Goal: Task Accomplishment & Management: Complete application form

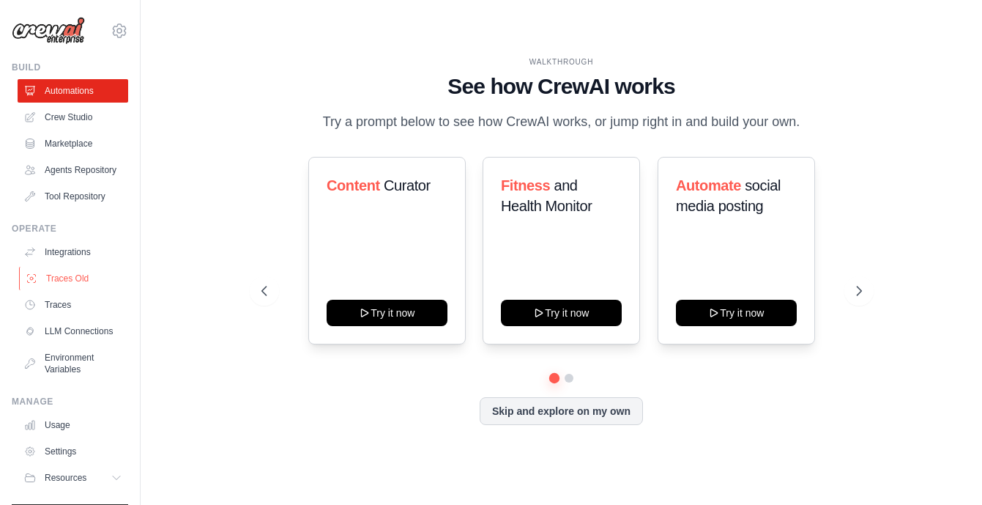
click at [62, 283] on link "Traces Old" at bounding box center [74, 278] width 111 height 23
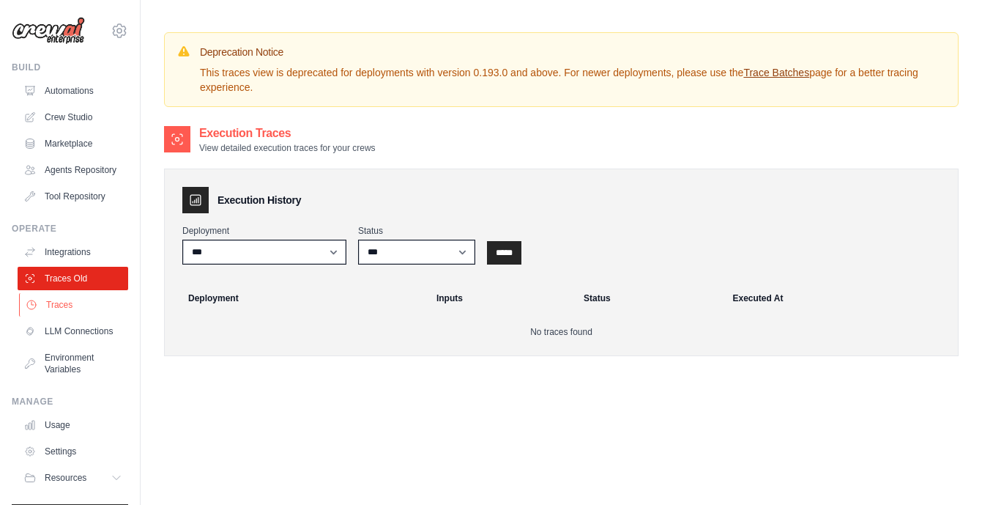
click at [75, 310] on link "Traces" at bounding box center [74, 304] width 111 height 23
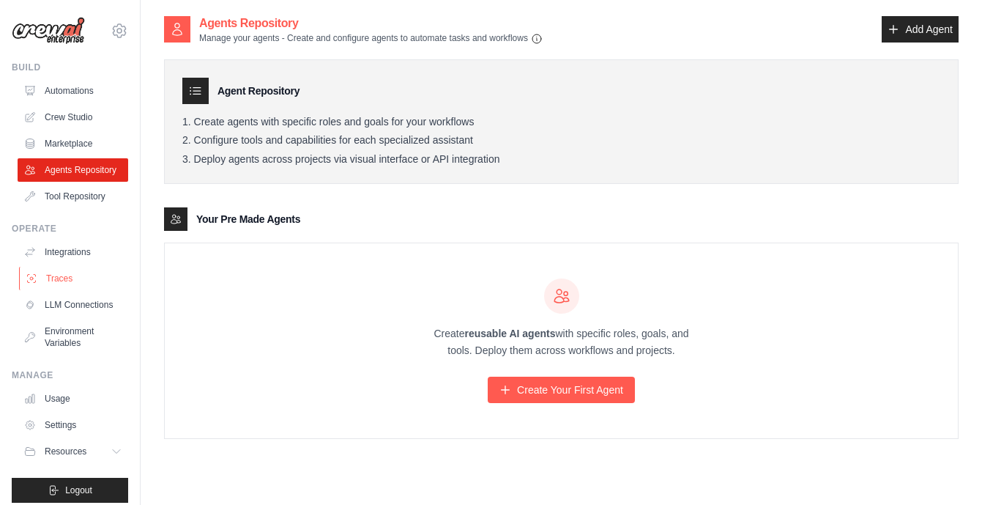
click at [76, 278] on link "Traces" at bounding box center [74, 278] width 111 height 23
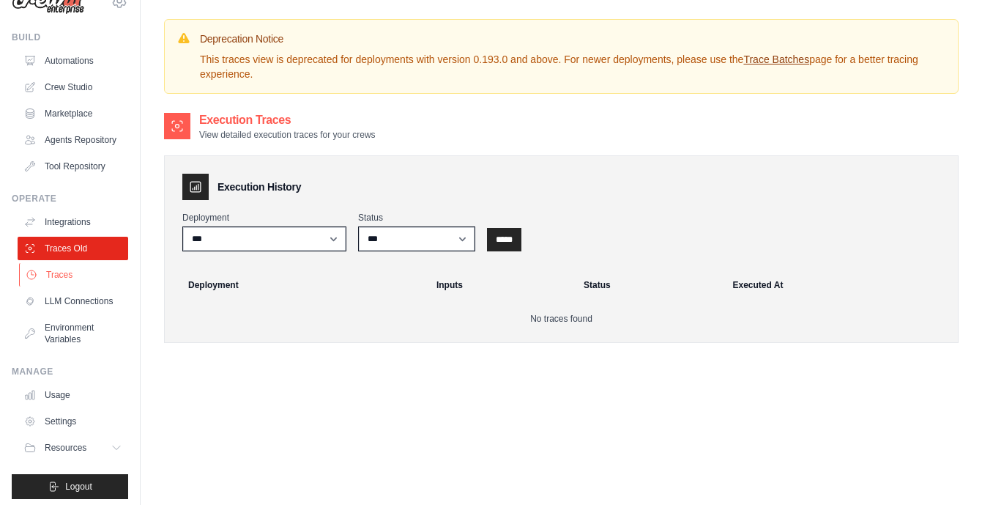
scroll to position [36, 0]
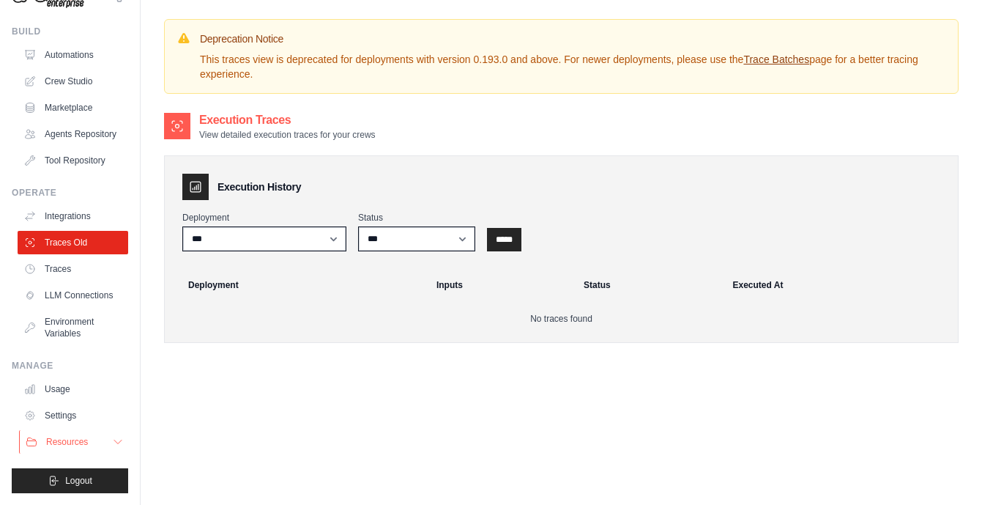
click at [67, 442] on span "Resources" at bounding box center [67, 442] width 42 height 12
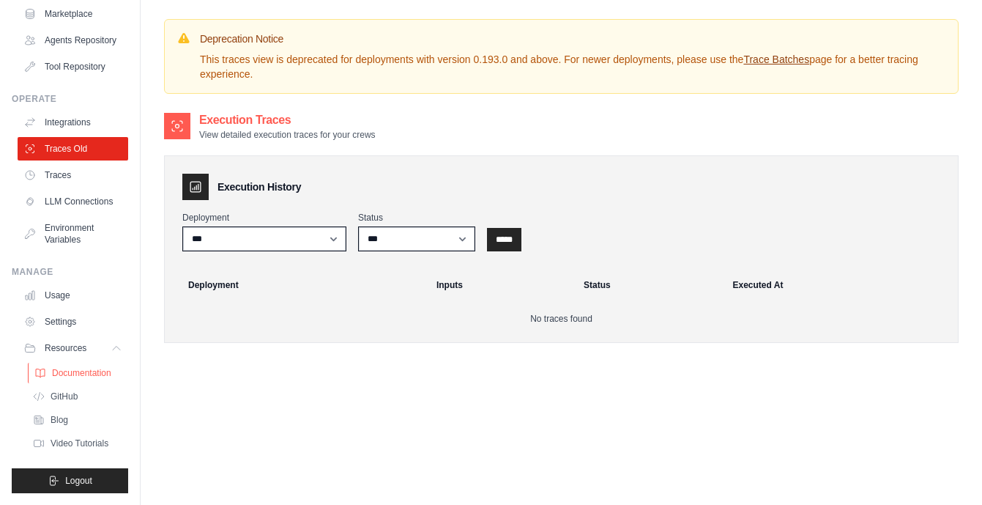
scroll to position [99, 0]
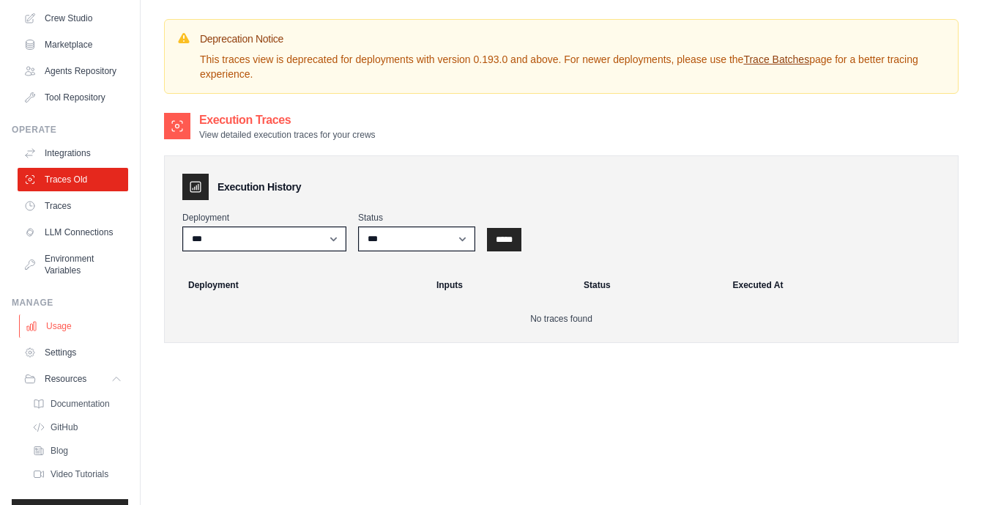
click at [73, 330] on link "Usage" at bounding box center [74, 325] width 111 height 23
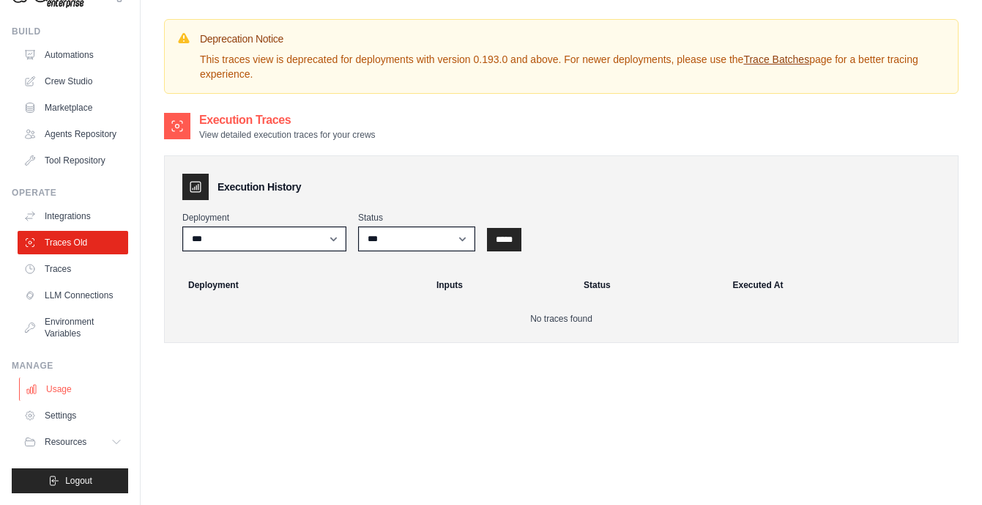
scroll to position [36, 0]
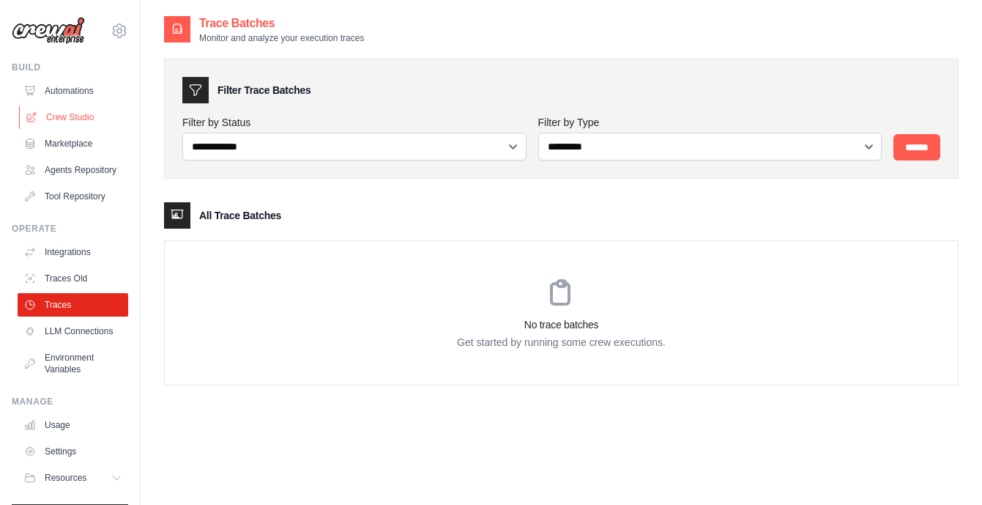
click at [81, 122] on link "Crew Studio" at bounding box center [74, 117] width 111 height 23
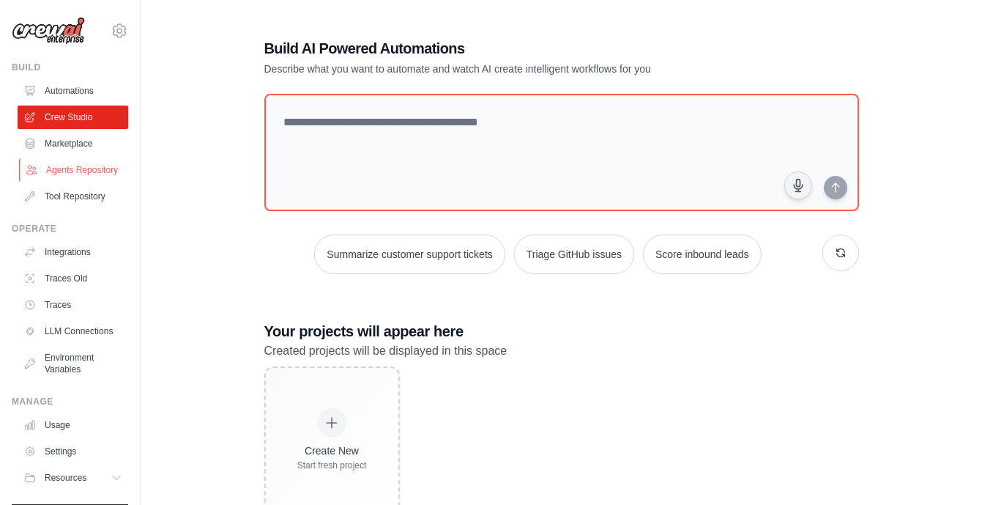
click at [89, 174] on link "Agents Repository" at bounding box center [74, 169] width 111 height 23
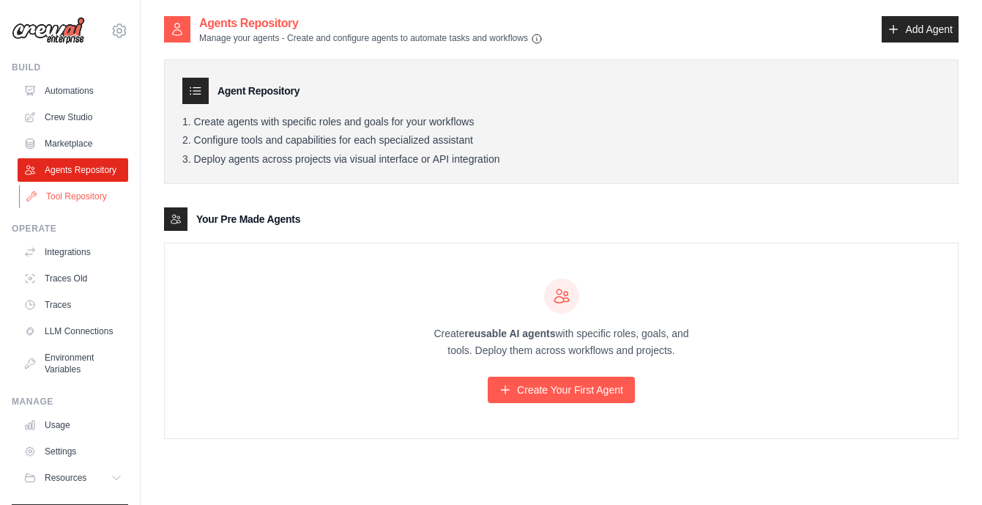
click at [91, 196] on link "Tool Repository" at bounding box center [74, 196] width 111 height 23
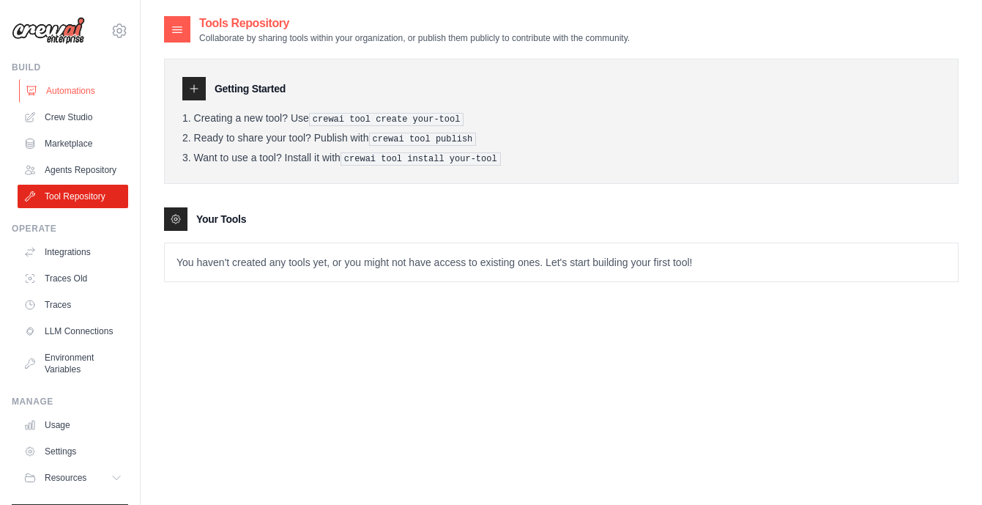
click at [79, 90] on link "Automations" at bounding box center [74, 90] width 111 height 23
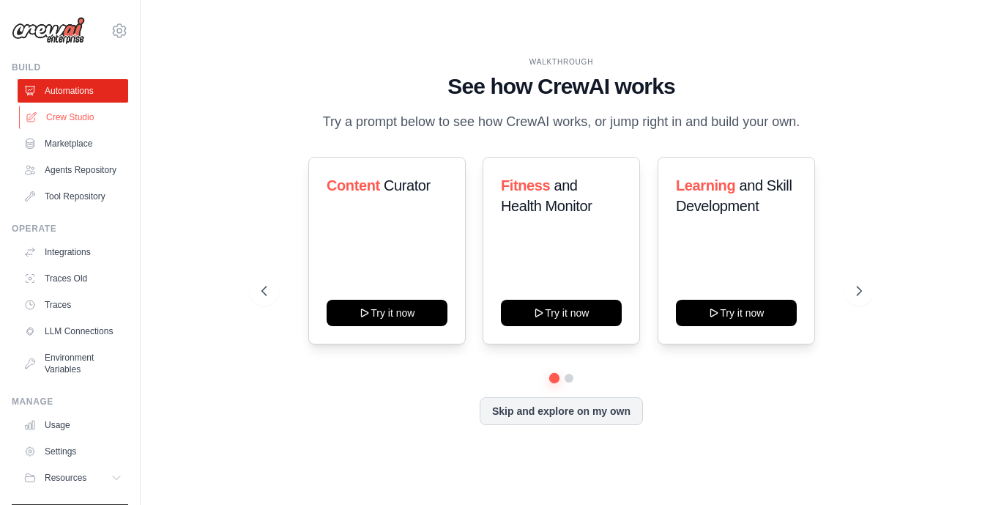
click at [83, 120] on link "Crew Studio" at bounding box center [74, 117] width 111 height 23
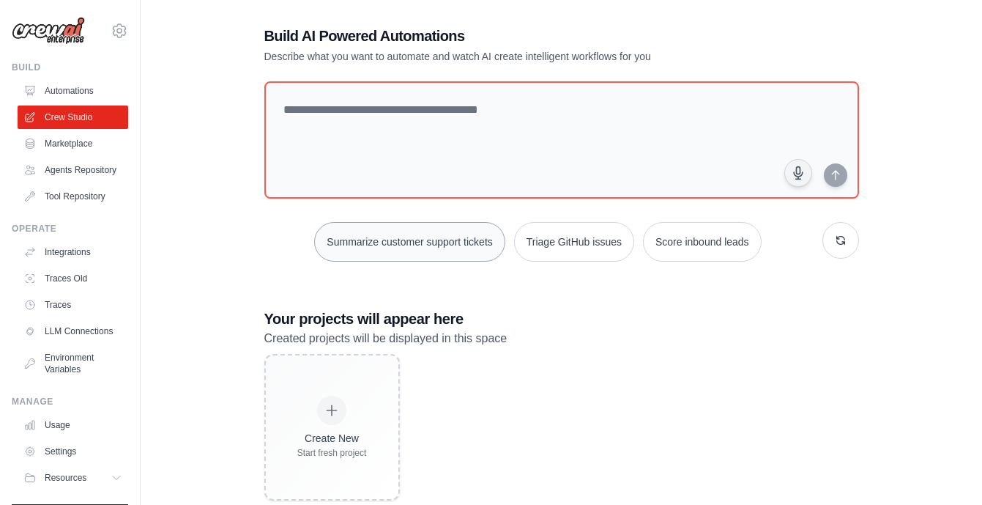
scroll to position [6, 0]
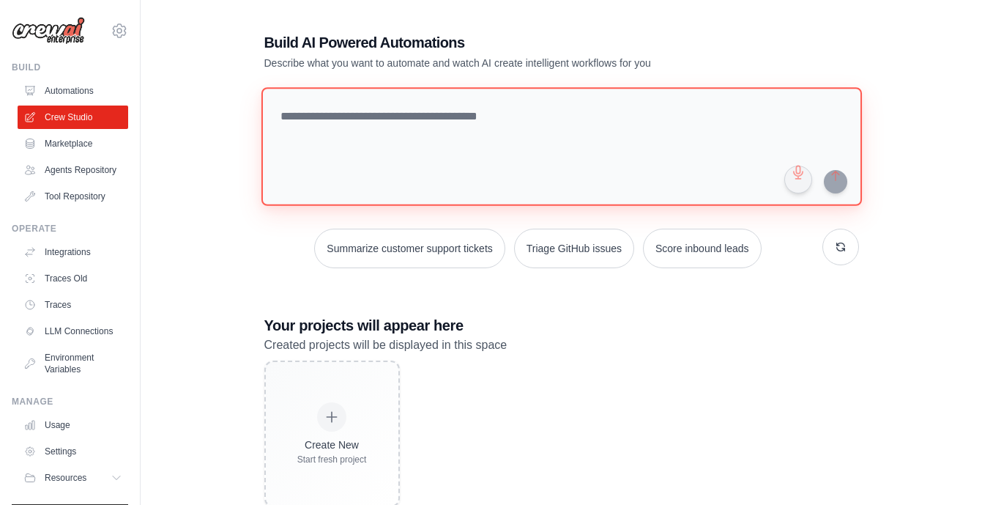
click at [393, 119] on textarea at bounding box center [561, 146] width 601 height 119
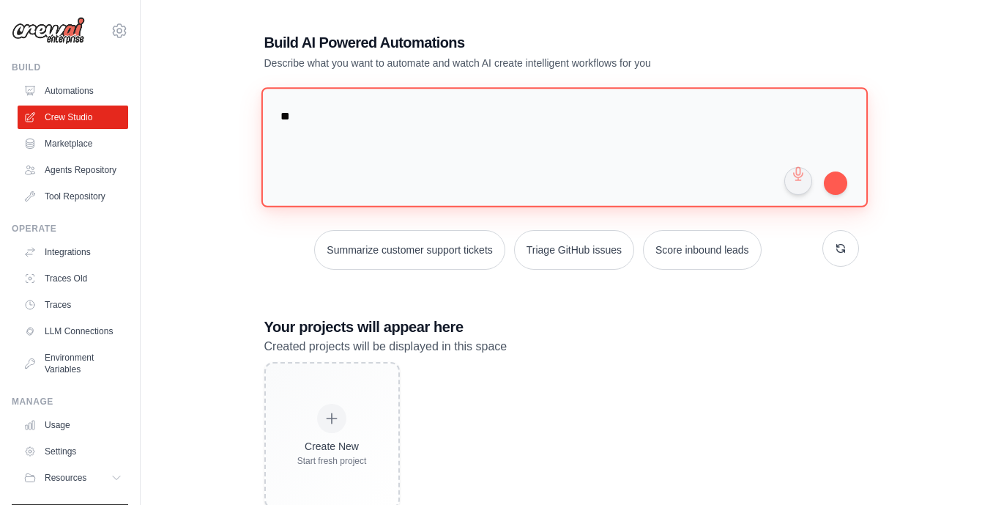
type textarea "*"
type textarea "**********"
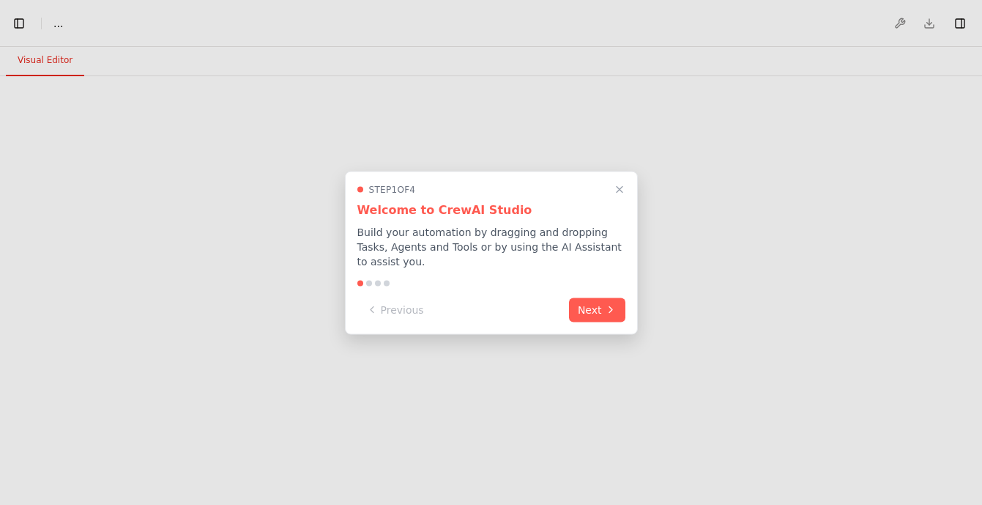
select select "****"
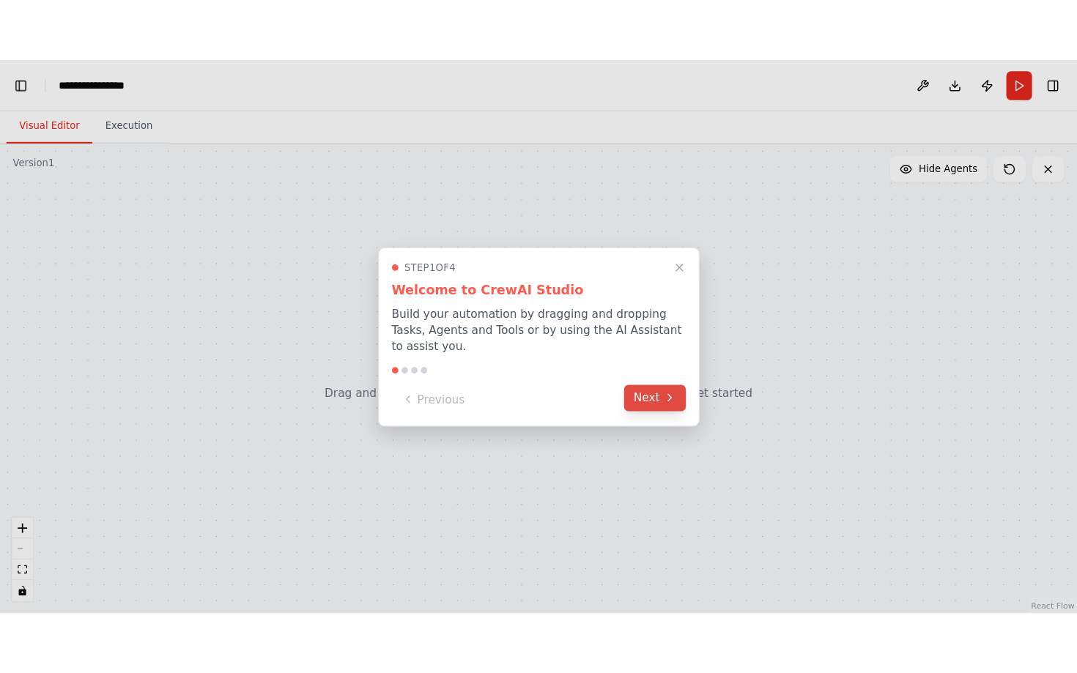
scroll to position [9228, 0]
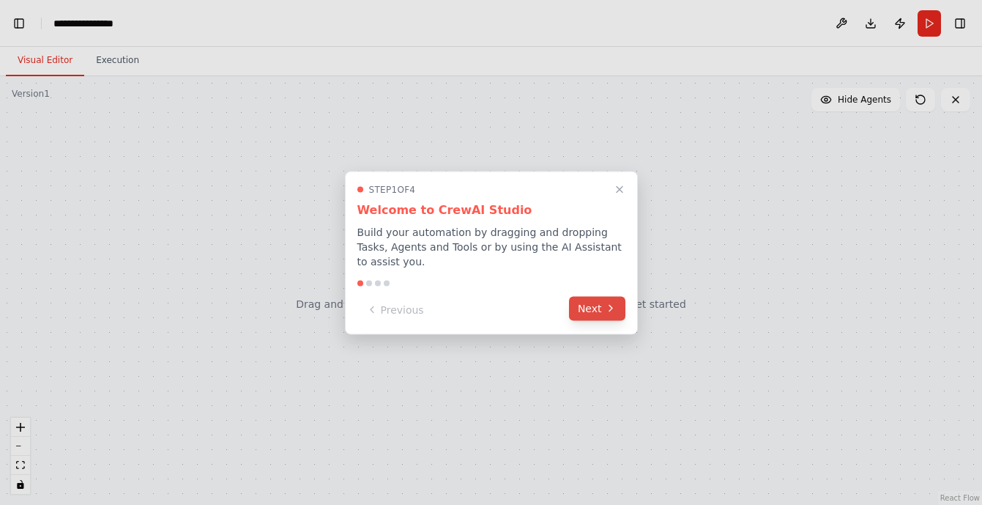
click at [595, 314] on button "Next" at bounding box center [597, 308] width 56 height 24
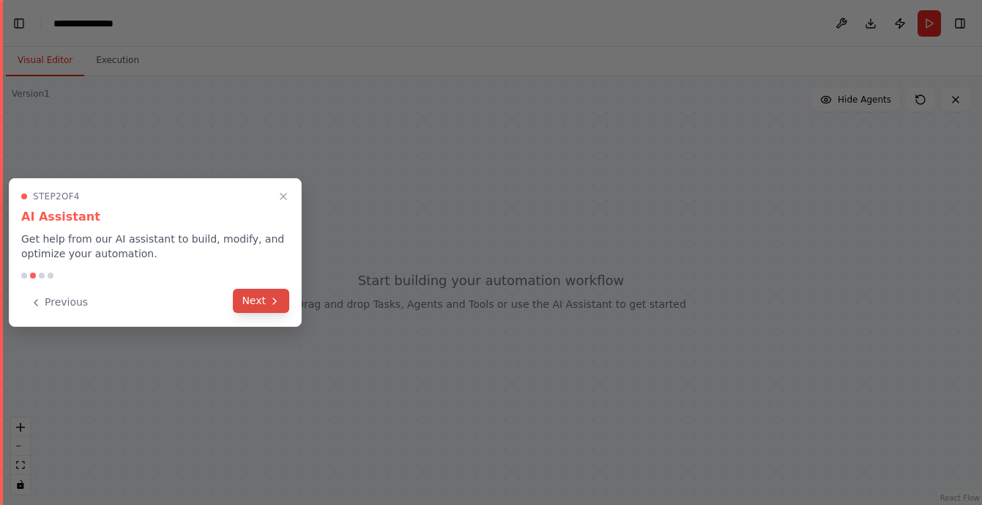
click at [274, 306] on button "Next" at bounding box center [261, 301] width 56 height 24
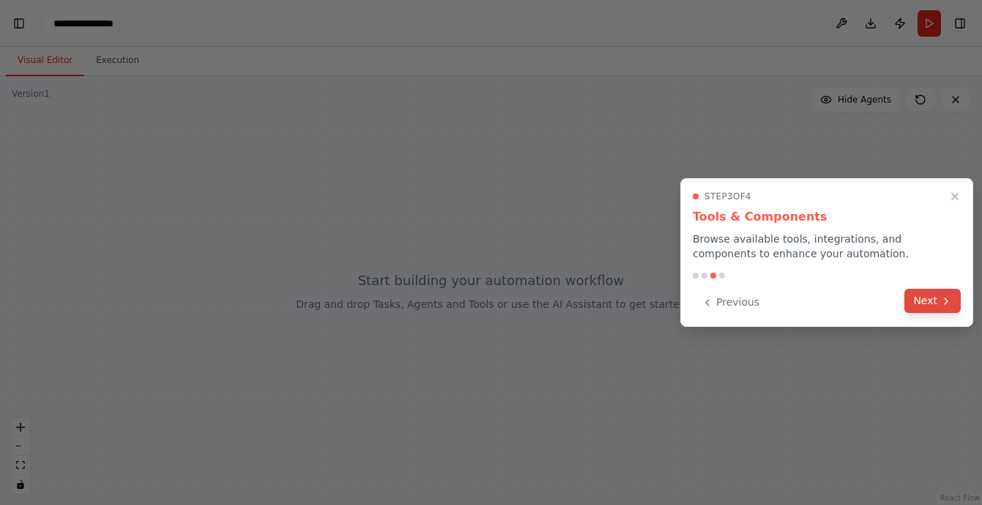
click at [940, 302] on button "Next" at bounding box center [933, 301] width 56 height 24
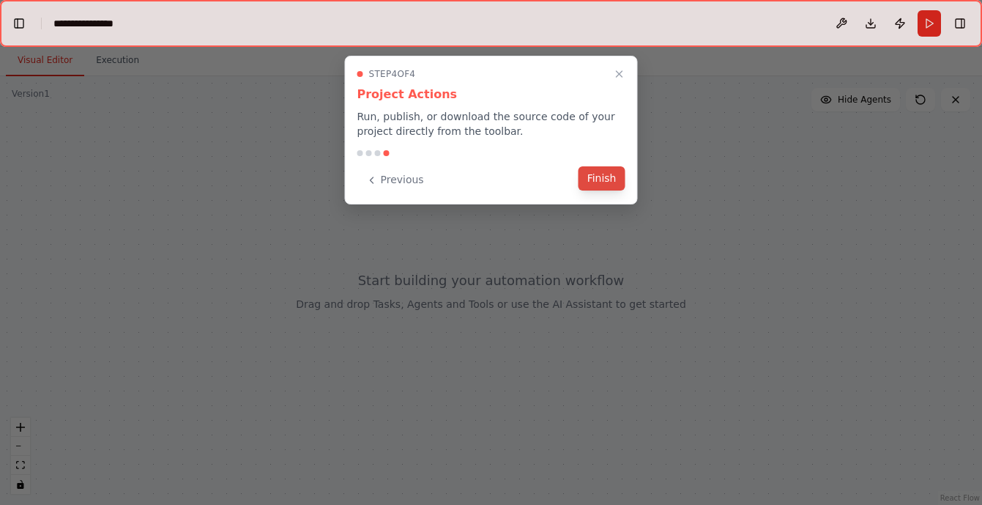
click at [601, 180] on button "Finish" at bounding box center [602, 178] width 47 height 24
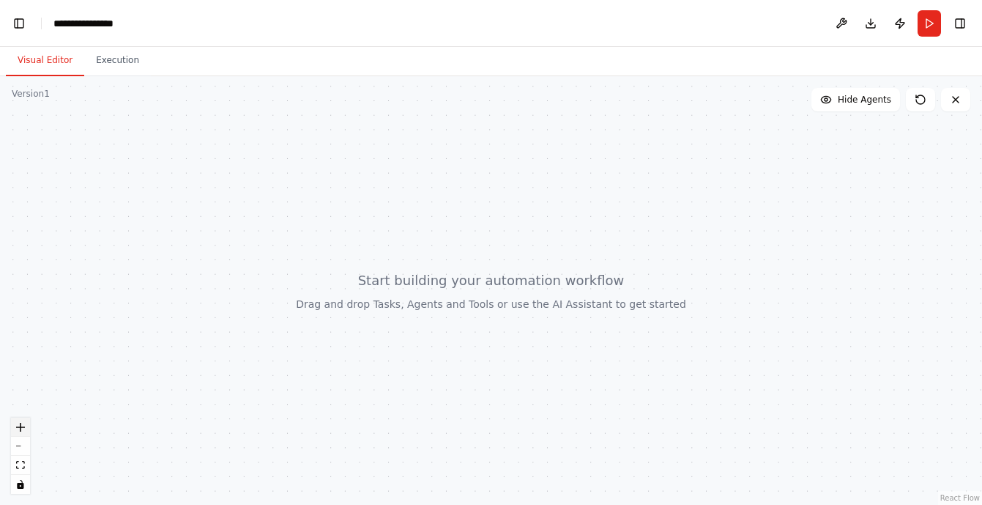
click at [23, 427] on icon "zoom in" at bounding box center [20, 427] width 9 height 9
click at [24, 426] on icon "zoom in" at bounding box center [20, 427] width 9 height 9
click at [201, 198] on div at bounding box center [491, 290] width 982 height 429
click at [23, 426] on icon "zoom in" at bounding box center [20, 427] width 9 height 9
click at [19, 431] on button "zoom in" at bounding box center [20, 427] width 19 height 19
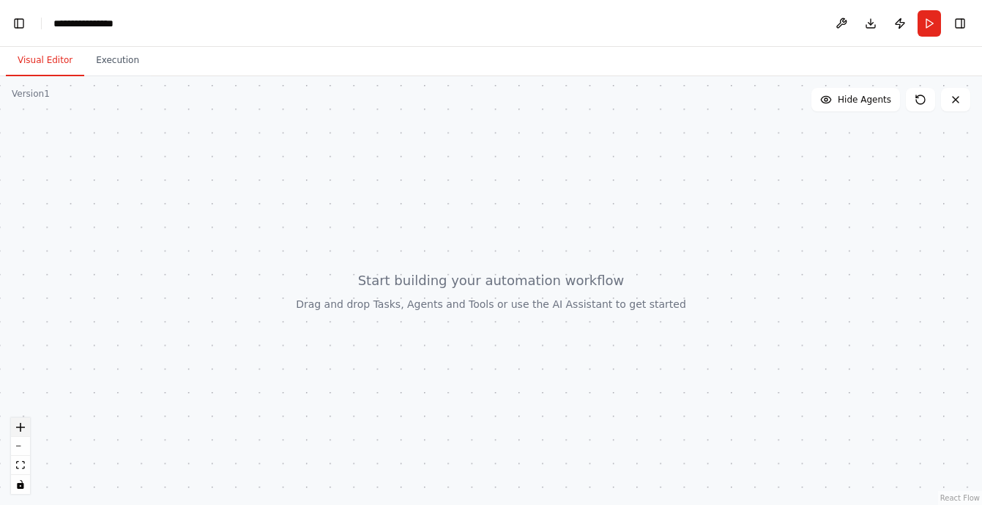
click at [19, 431] on button "zoom in" at bounding box center [20, 427] width 19 height 19
click at [19, 431] on div "React Flow controls" at bounding box center [20, 456] width 19 height 76
click at [106, 152] on div at bounding box center [491, 290] width 982 height 429
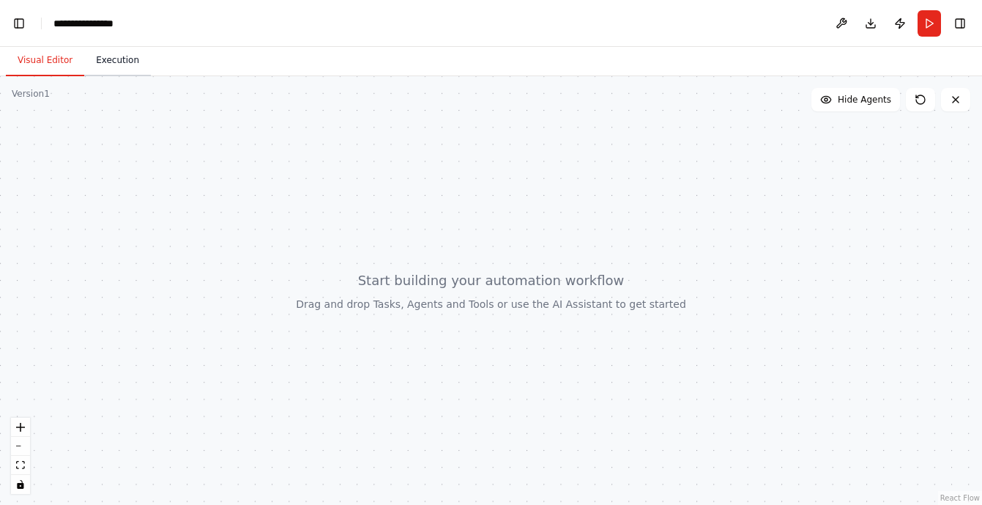
click at [122, 67] on button "Execution" at bounding box center [117, 60] width 67 height 31
click at [57, 62] on button "Visual Editor" at bounding box center [45, 60] width 78 height 31
click at [21, 469] on button "fit view" at bounding box center [20, 465] width 19 height 19
click at [18, 485] on icon "toggle interactivity" at bounding box center [20, 484] width 7 height 9
click at [20, 485] on icon "toggle interactivity" at bounding box center [20, 484] width 9 height 9
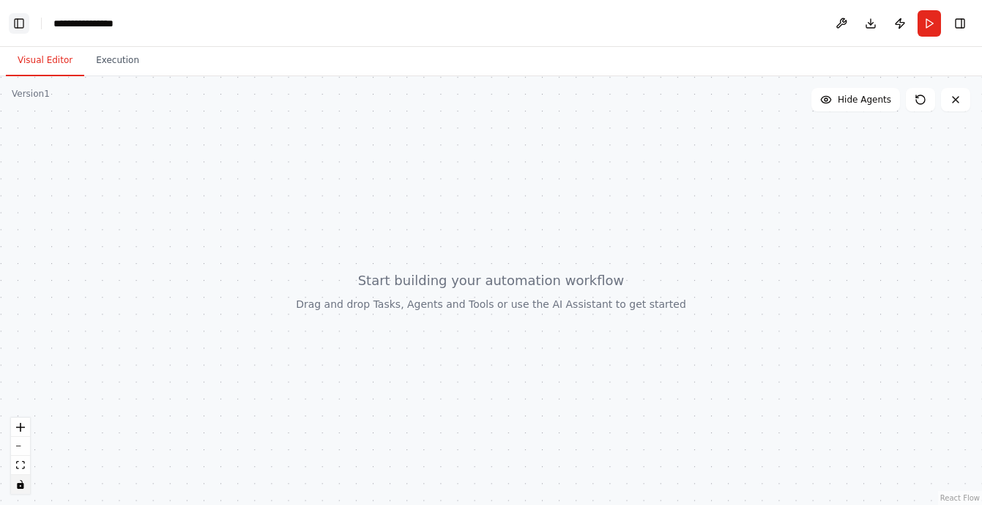
click at [21, 26] on button "Toggle Left Sidebar" at bounding box center [19, 23] width 21 height 21
click at [22, 23] on button "Toggle Left Sidebar" at bounding box center [19, 23] width 21 height 21
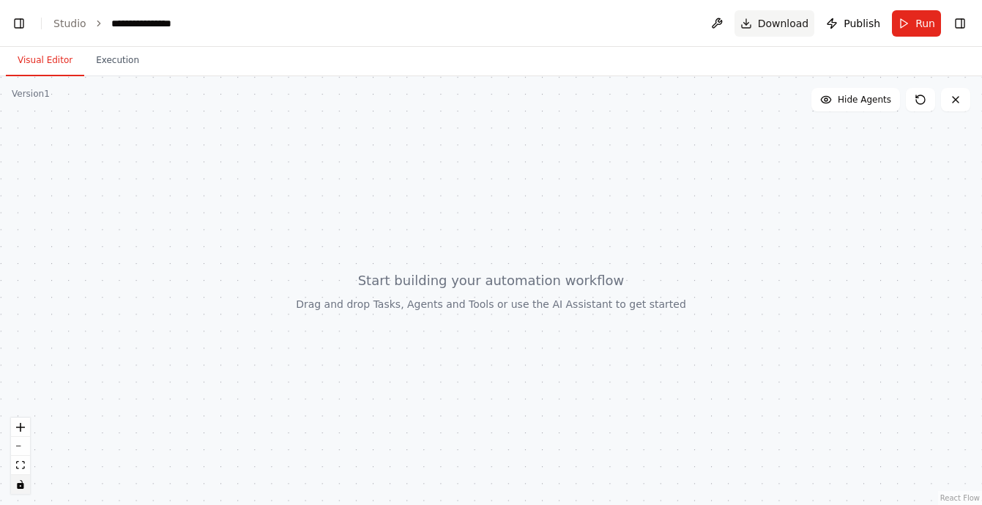
click at [774, 24] on span "Download" at bounding box center [783, 23] width 51 height 15
click at [786, 22] on span "Download" at bounding box center [783, 23] width 51 height 15
click at [845, 109] on button "Hide Agents" at bounding box center [856, 99] width 89 height 23
click at [845, 101] on span "Show Agents" at bounding box center [862, 100] width 57 height 12
click at [957, 100] on icon at bounding box center [956, 100] width 6 height 6
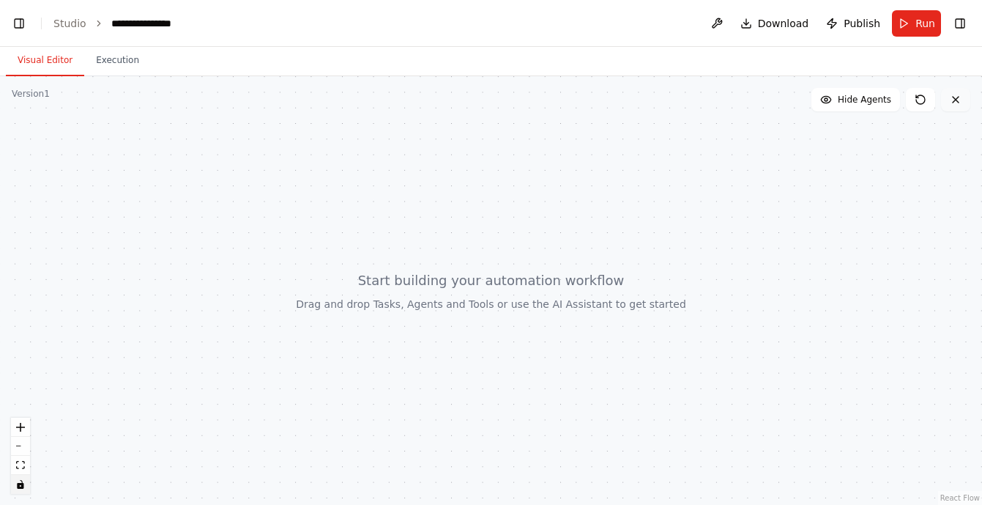
click at [954, 104] on icon at bounding box center [956, 100] width 12 height 12
click at [956, 96] on icon at bounding box center [956, 100] width 12 height 12
click at [23, 428] on icon "zoom in" at bounding box center [20, 427] width 9 height 9
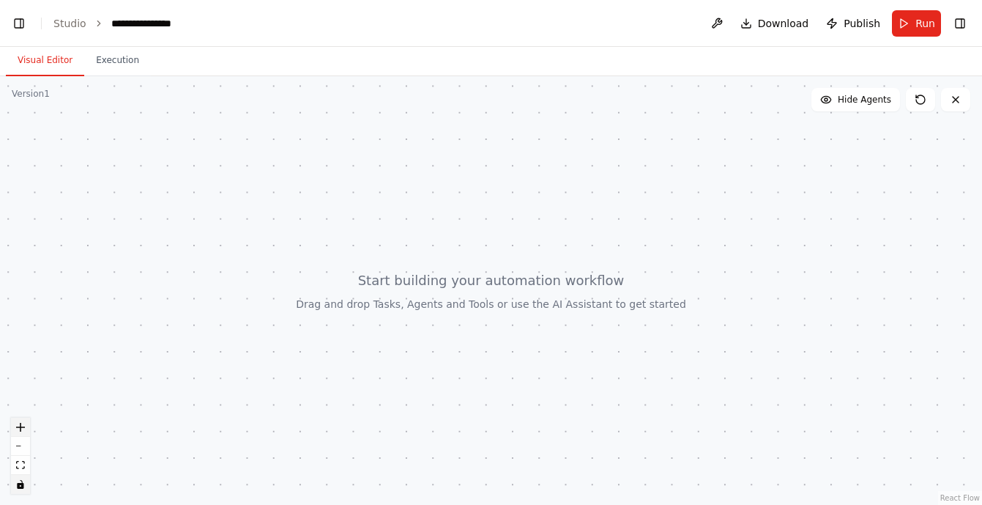
click at [23, 428] on icon "zoom in" at bounding box center [20, 427] width 9 height 9
click at [24, 448] on button "zoom out" at bounding box center [20, 446] width 19 height 19
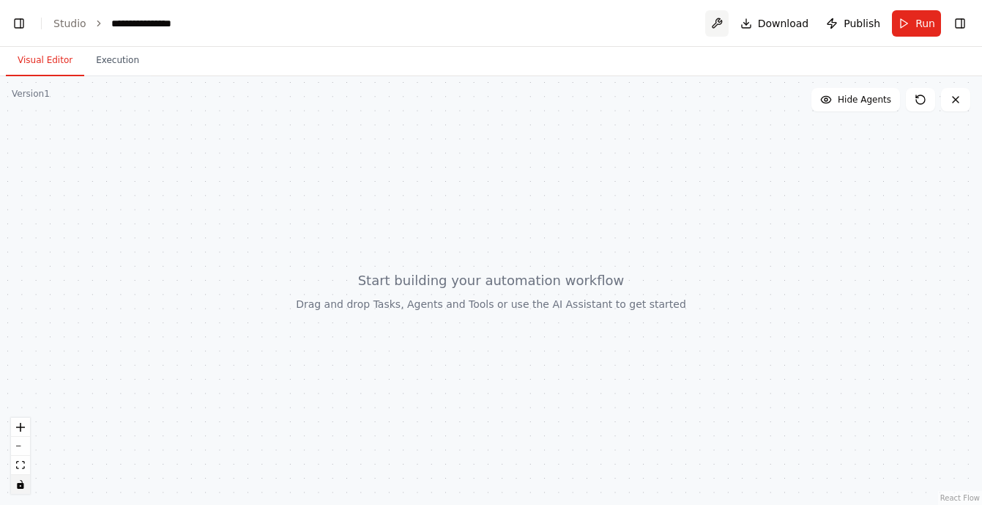
click at [722, 22] on button at bounding box center [717, 23] width 23 height 26
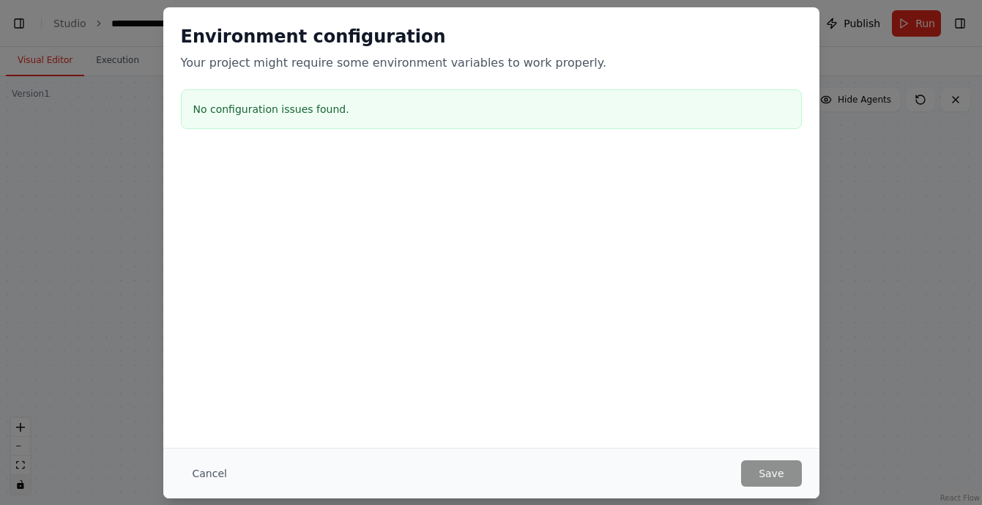
click at [723, 26] on h2 "Environment configuration" at bounding box center [491, 36] width 621 height 23
click at [209, 475] on button "Cancel" at bounding box center [210, 473] width 58 height 26
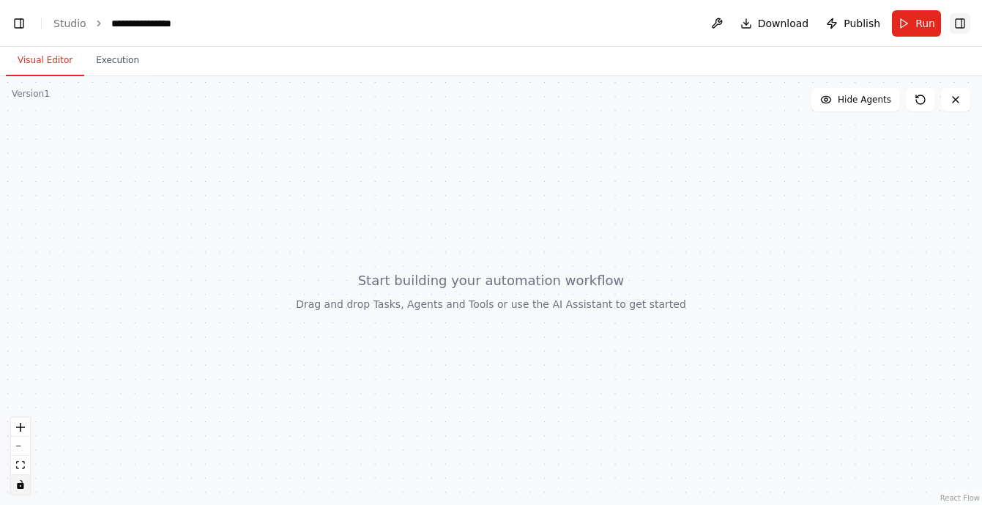
click at [963, 26] on button "Toggle Right Sidebar" at bounding box center [960, 23] width 21 height 21
click at [154, 22] on div "**********" at bounding box center [148, 23] width 75 height 15
click at [154, 22] on div "**********" at bounding box center [166, 23] width 110 height 15
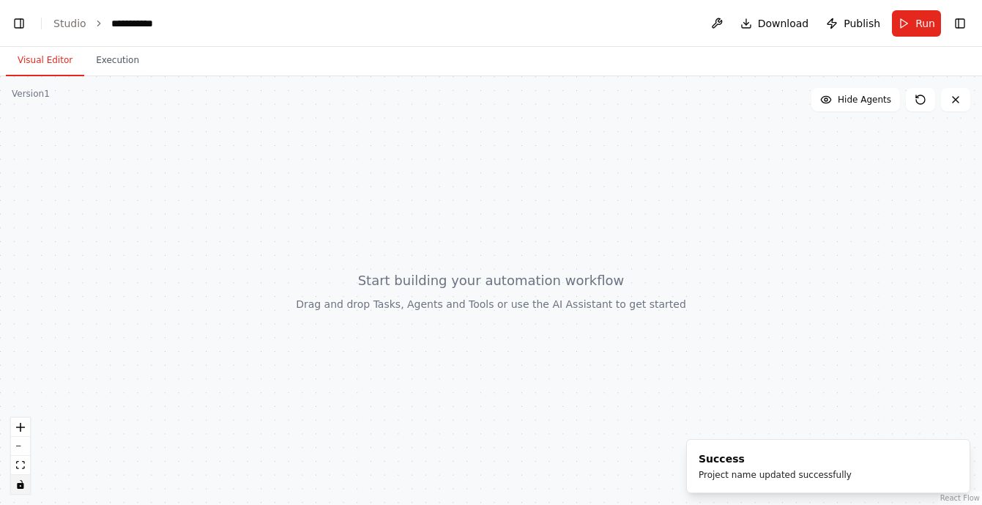
click at [240, 180] on div at bounding box center [491, 290] width 982 height 429
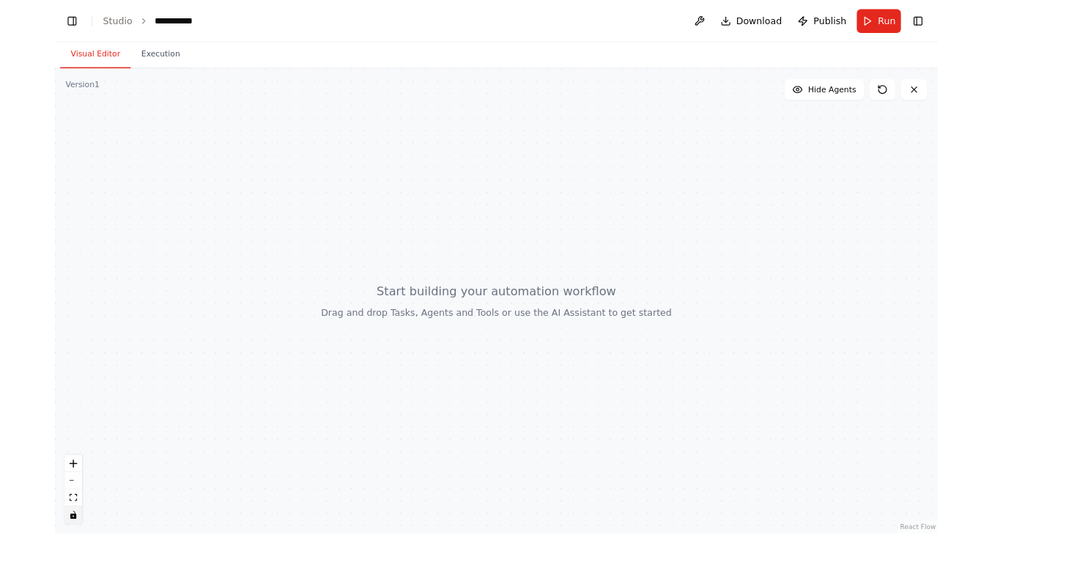
scroll to position [9059, 0]
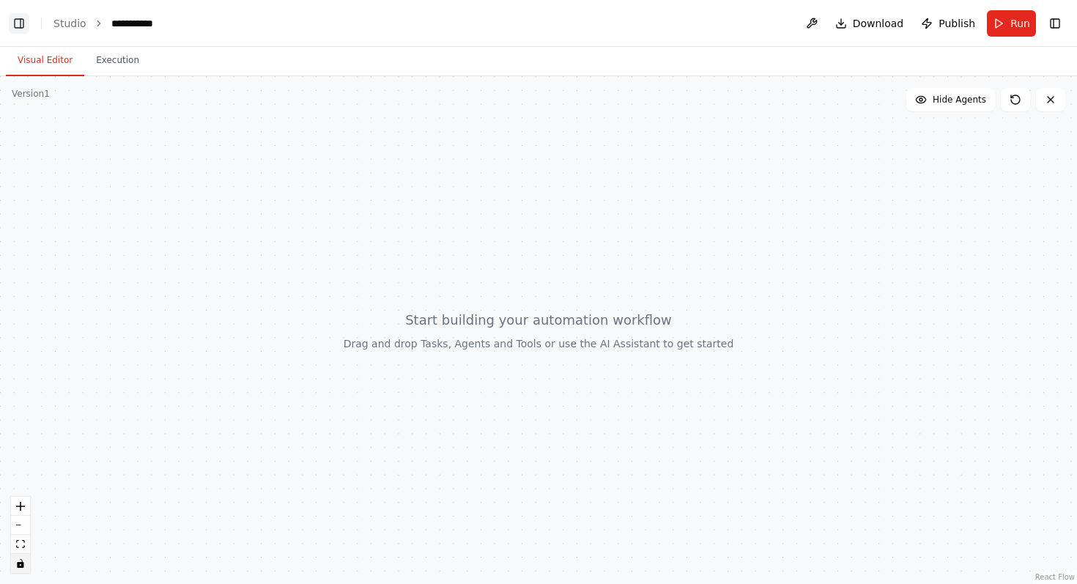
click at [16, 23] on button "Toggle Left Sidebar" at bounding box center [19, 23] width 21 height 21
click at [480, 348] on div at bounding box center [538, 330] width 1077 height 508
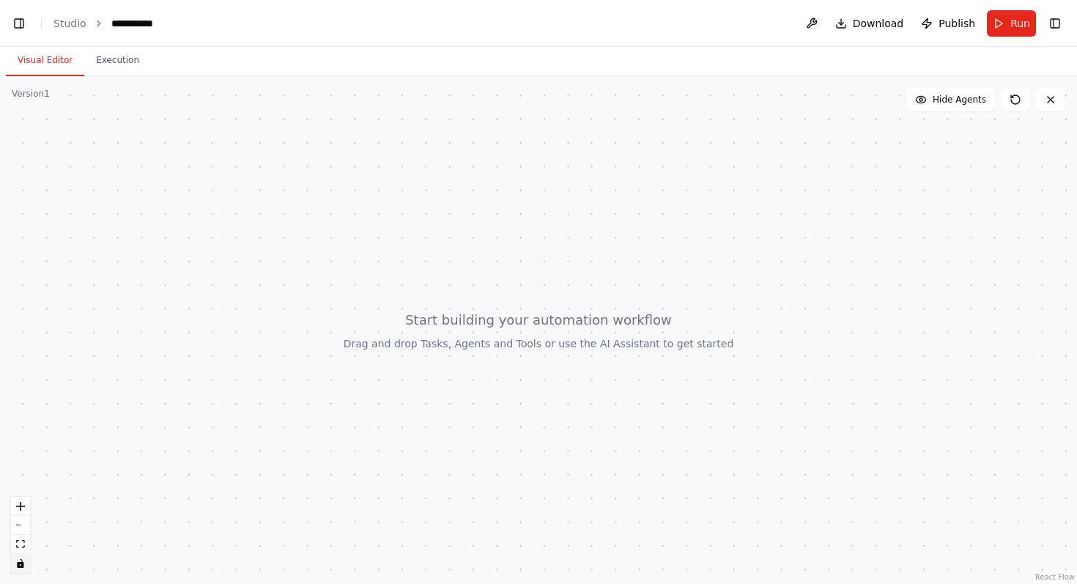
click at [484, 321] on div at bounding box center [538, 330] width 1077 height 508
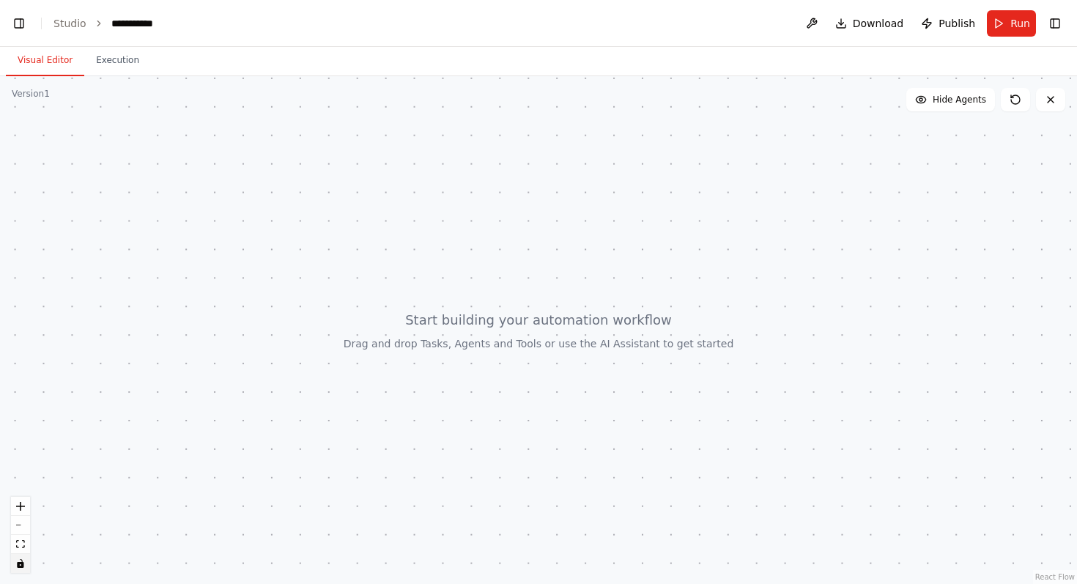
click at [484, 321] on div at bounding box center [538, 330] width 1077 height 508
click at [982, 102] on icon at bounding box center [1051, 100] width 12 height 12
click at [982, 96] on icon at bounding box center [1051, 100] width 12 height 12
click at [76, 23] on link "Studio" at bounding box center [69, 24] width 33 height 12
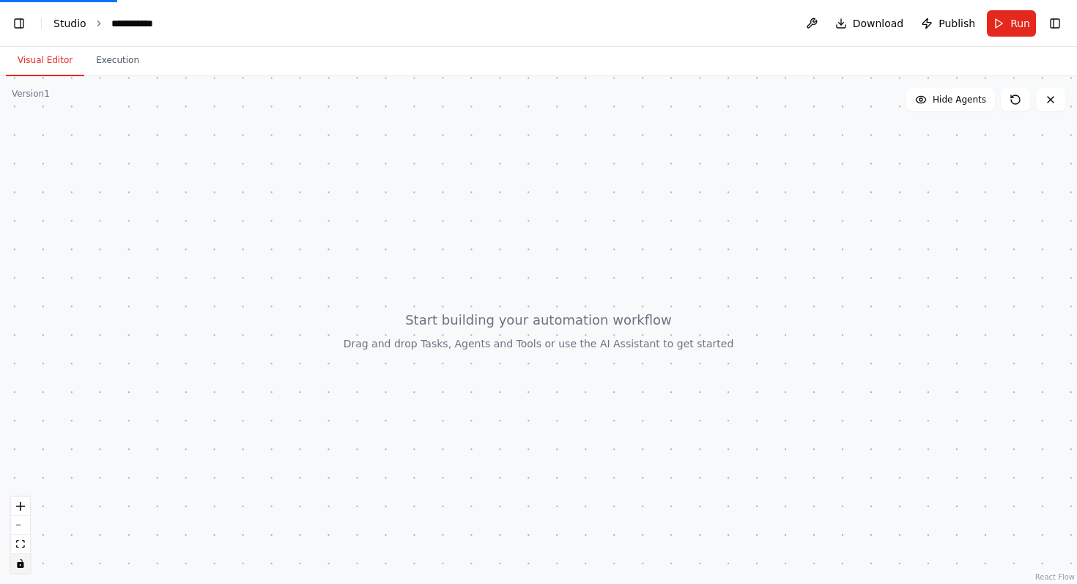
click at [67, 26] on link "Studio" at bounding box center [69, 24] width 33 height 12
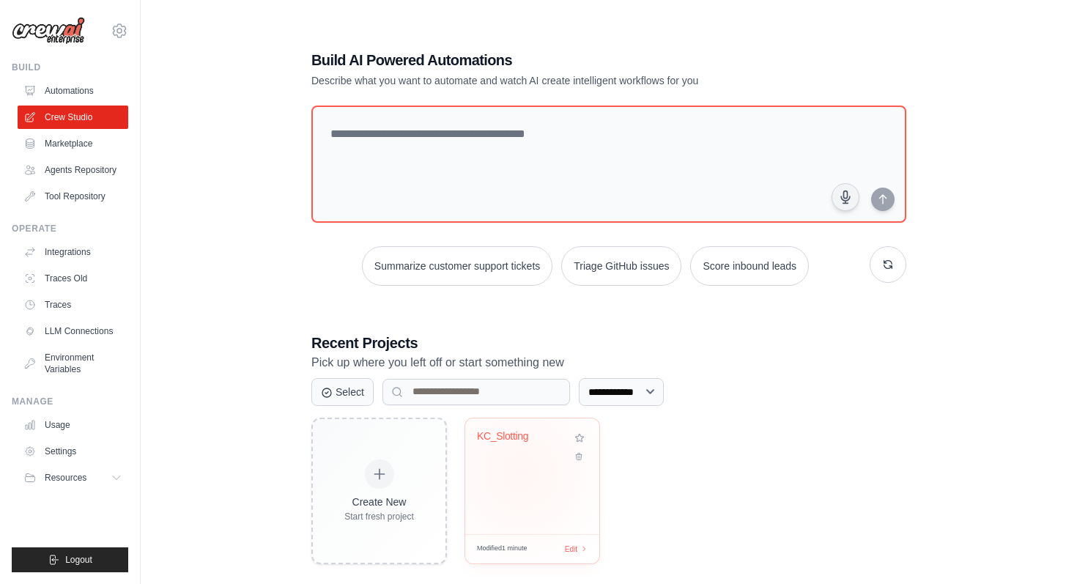
click at [521, 472] on div "KC_Slotting" at bounding box center [532, 476] width 134 height 116
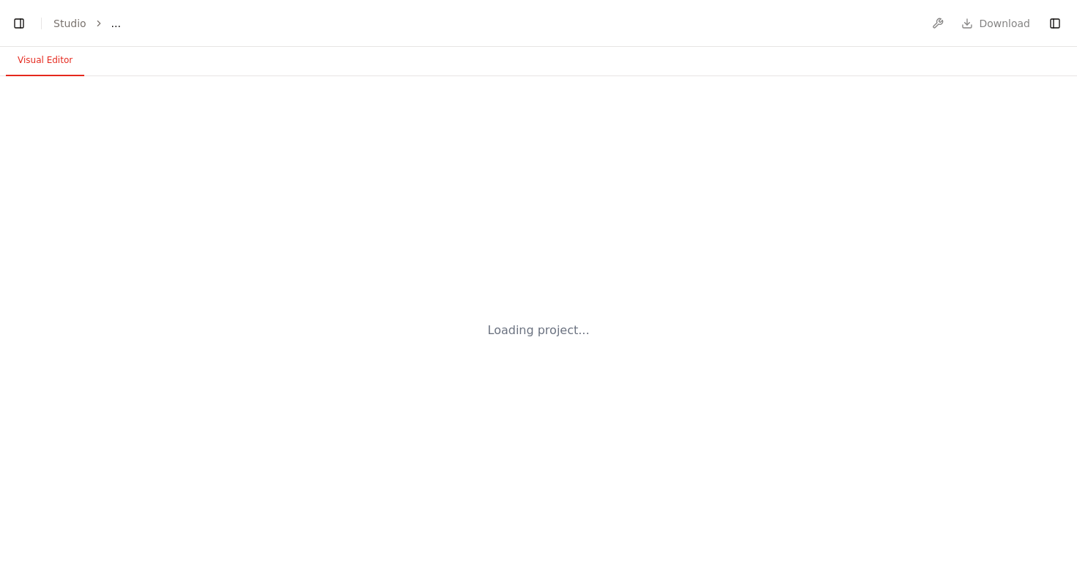
select select "****"
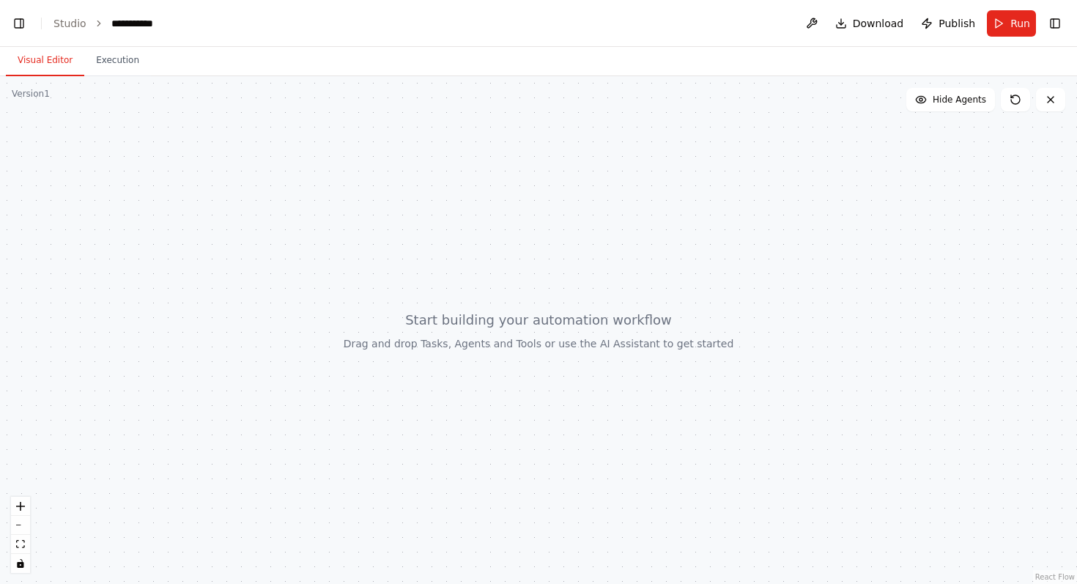
scroll to position [9149, 0]
click at [1056, 23] on button "Toggle Right Sidebar" at bounding box center [1055, 23] width 21 height 21
click at [1058, 19] on button "Toggle Right Sidebar" at bounding box center [1055, 23] width 21 height 21
click at [1050, 100] on icon at bounding box center [1051, 100] width 6 height 6
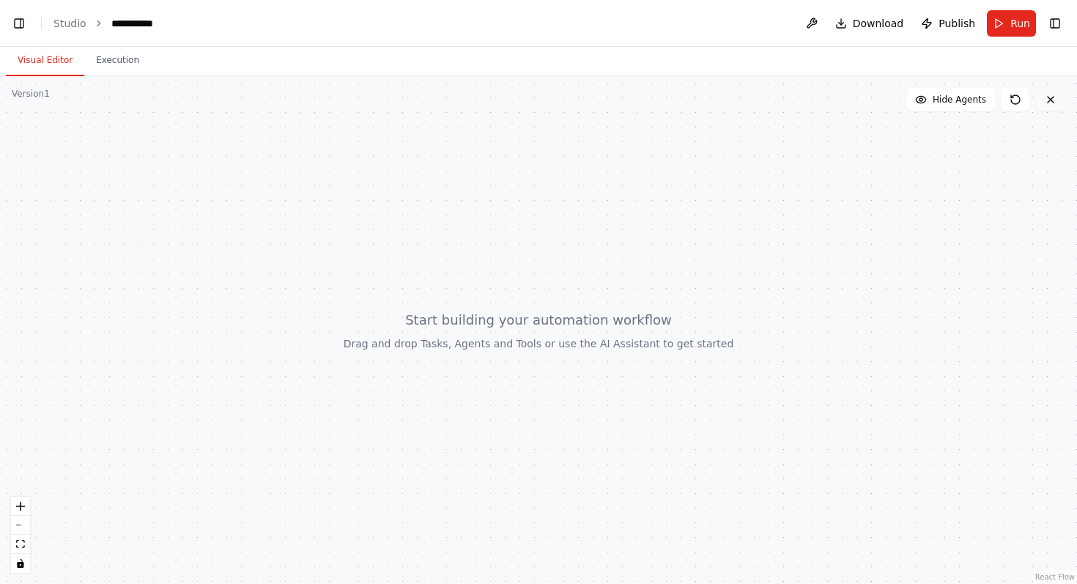
click at [1050, 100] on icon at bounding box center [1051, 100] width 6 height 6
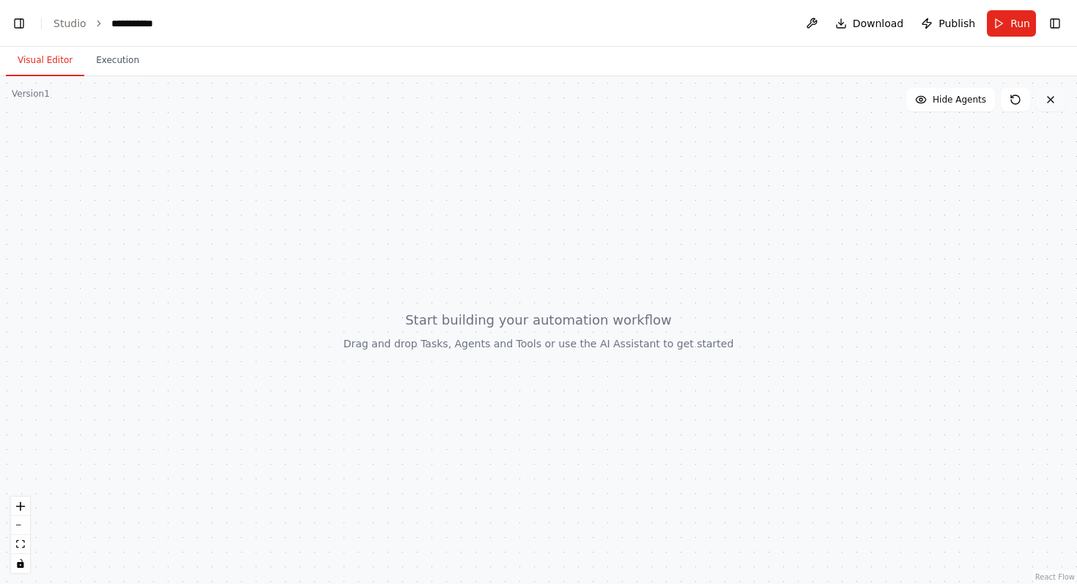
click at [1050, 100] on icon at bounding box center [1051, 100] width 6 height 6
click at [70, 21] on link "Studio" at bounding box center [69, 24] width 33 height 12
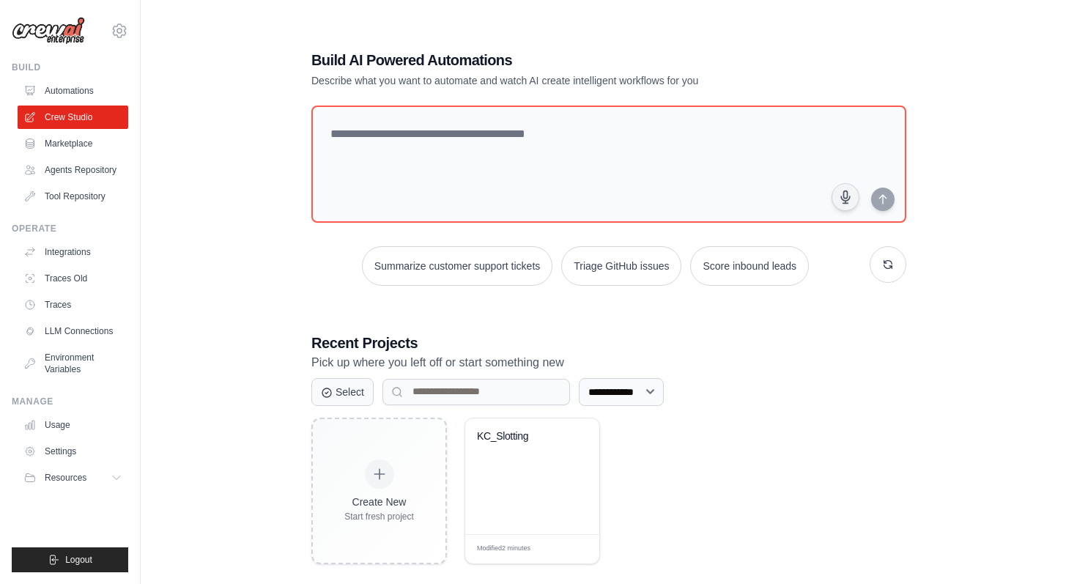
scroll to position [29, 0]
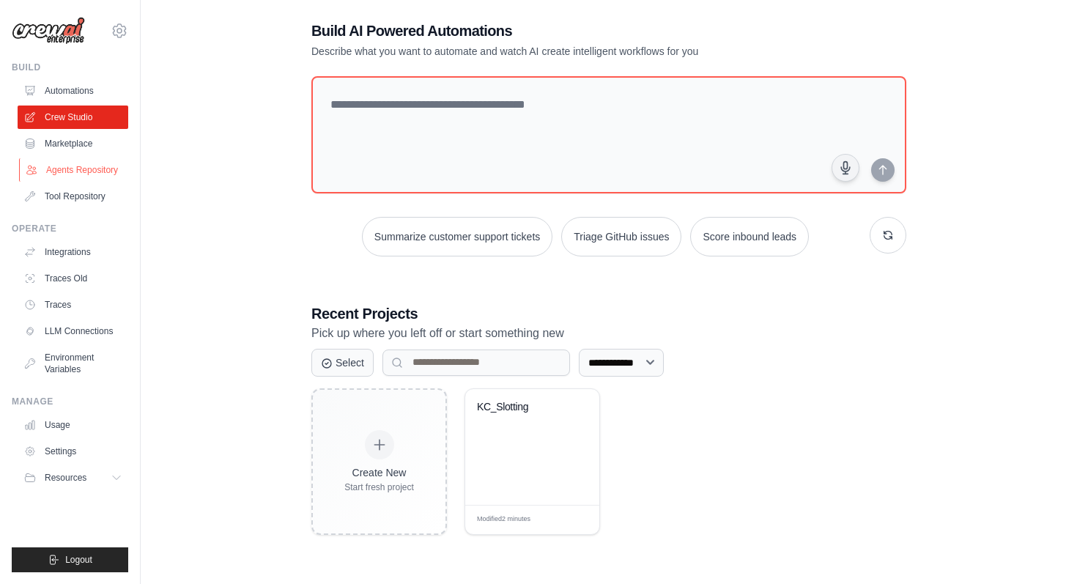
click at [89, 169] on link "Agents Repository" at bounding box center [74, 169] width 111 height 23
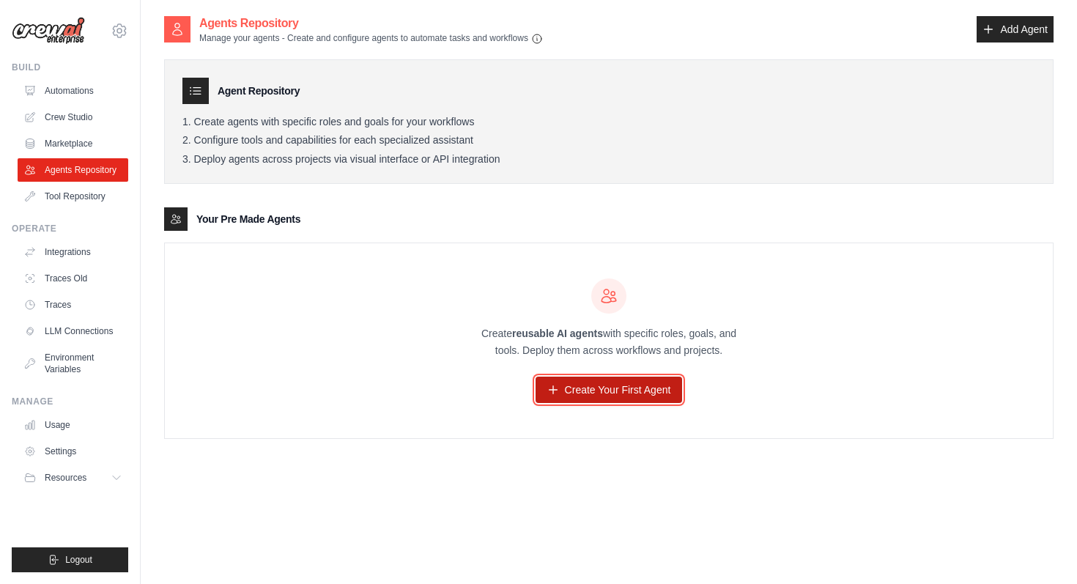
click at [604, 394] on link "Create Your First Agent" at bounding box center [609, 390] width 147 height 26
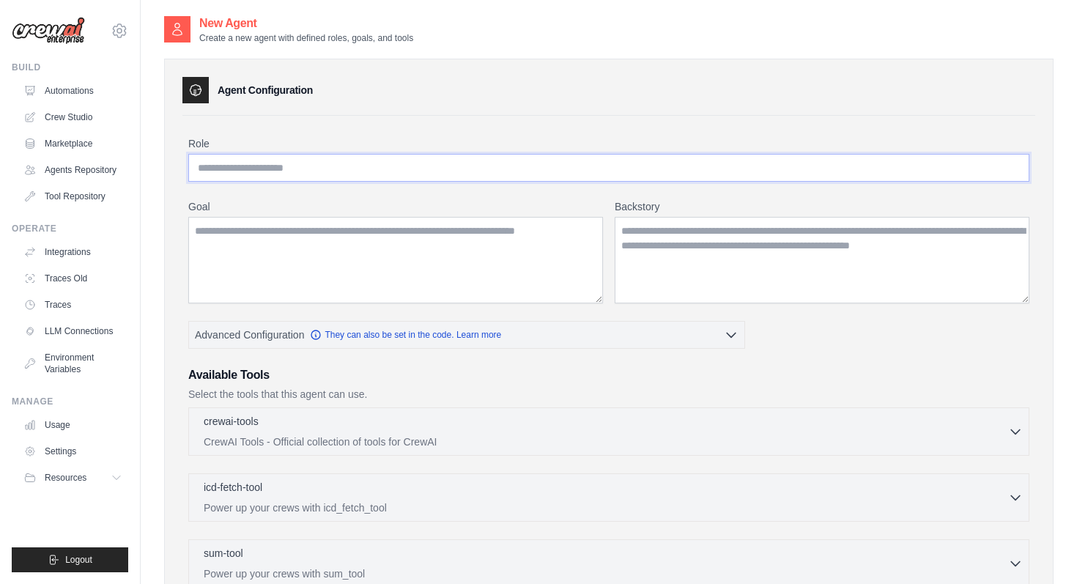
click at [296, 166] on input "Role" at bounding box center [608, 168] width 841 height 28
type input "*"
type input "**********"
click at [254, 232] on textarea "Goal" at bounding box center [395, 260] width 415 height 86
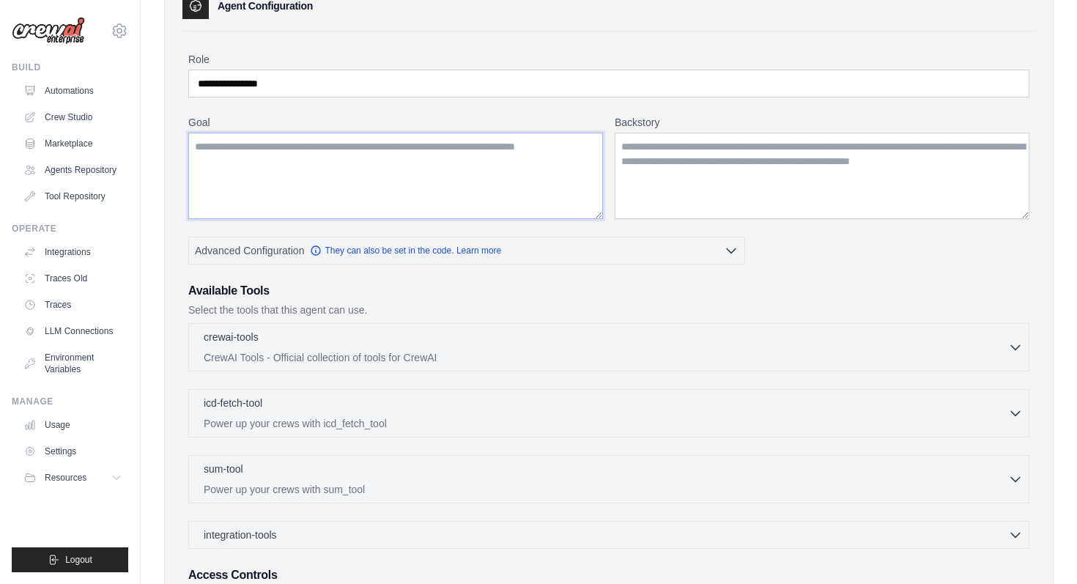
scroll to position [88, 0]
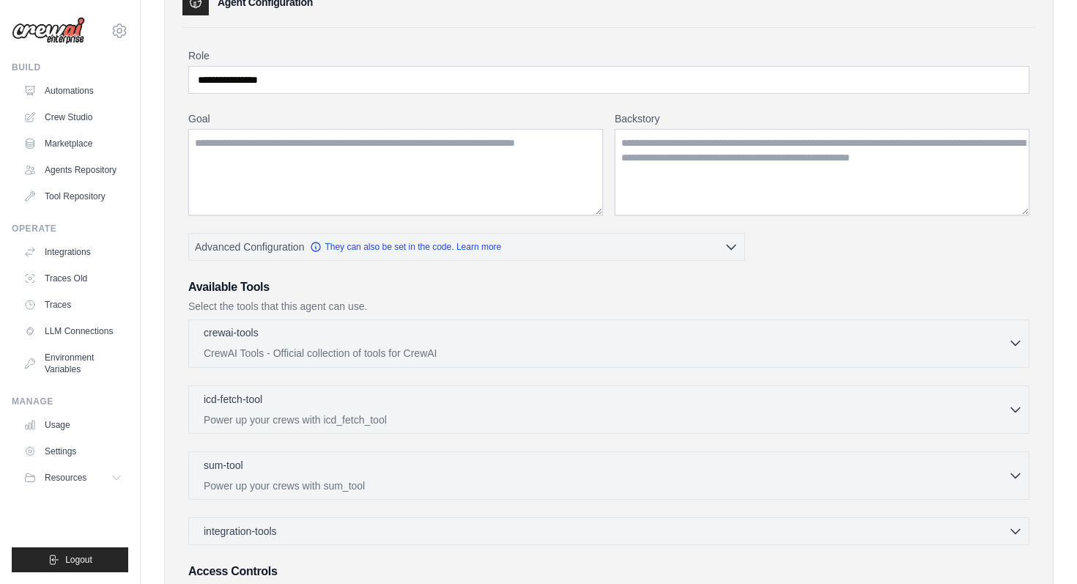
click at [401, 352] on p "CrewAI Tools - Official collection of tools for CrewAI" at bounding box center [606, 353] width 804 height 15
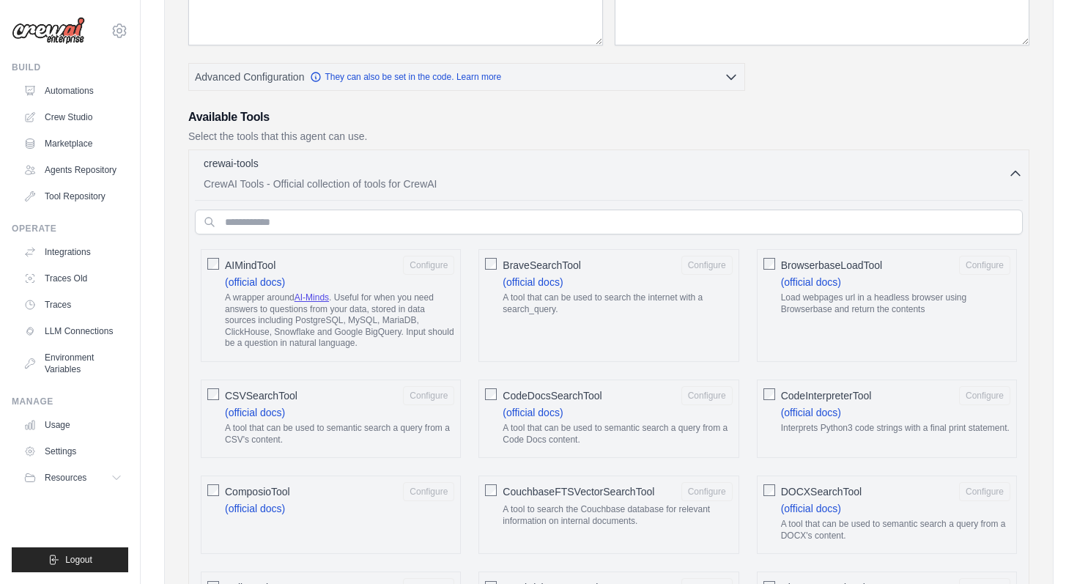
scroll to position [256, 0]
click at [1015, 170] on icon "button" at bounding box center [1015, 174] width 15 height 15
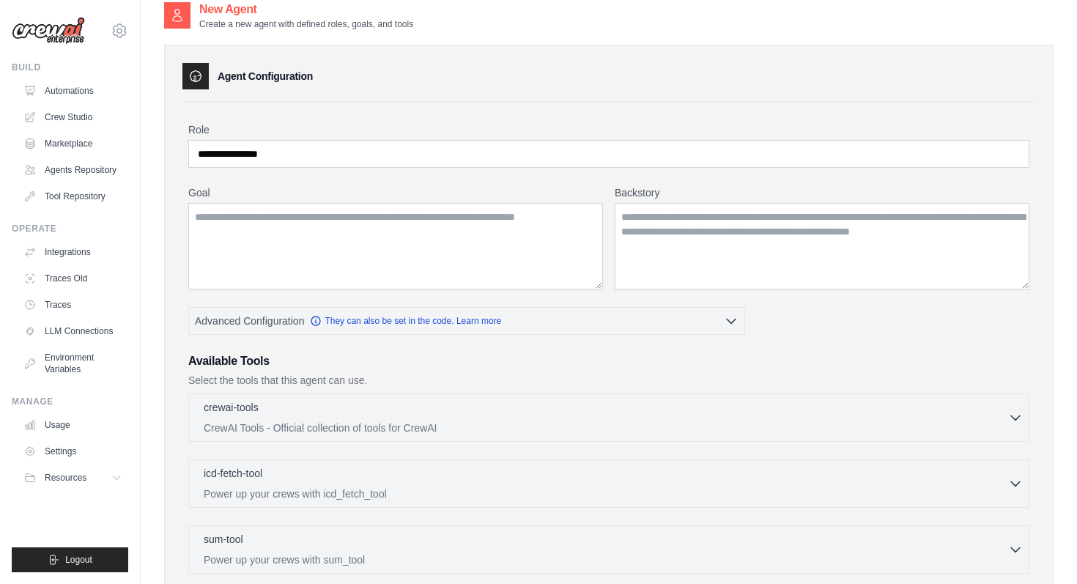
scroll to position [0, 0]
